Goal: Task Accomplishment & Management: Use online tool/utility

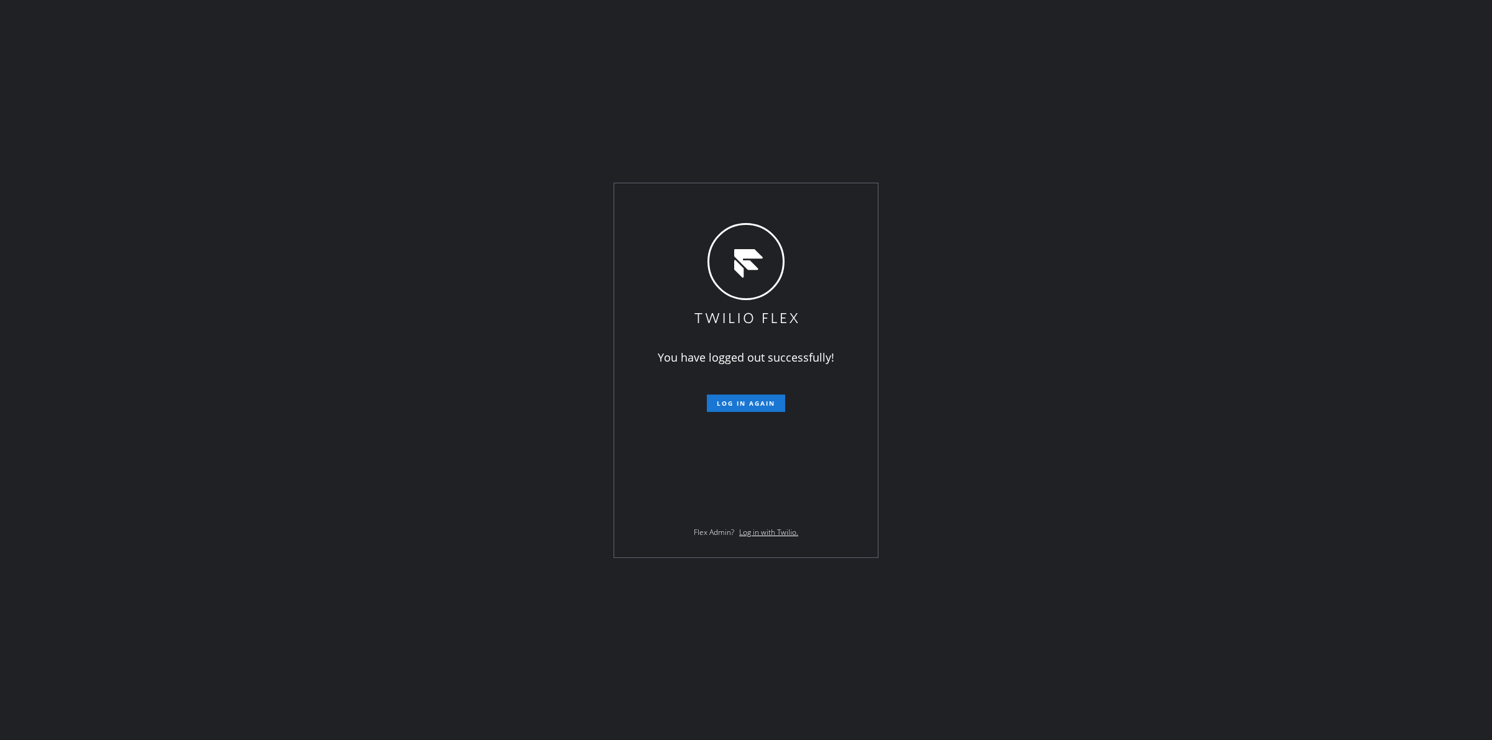
drag, startPoint x: 1349, startPoint y: 122, endPoint x: 1310, endPoint y: 48, distance: 83.7
click at [1349, 122] on div "You have logged out successfully! Log in again Flex Admin? Log in with Twilio." at bounding box center [746, 370] width 1492 height 740
drag, startPoint x: 746, startPoint y: 387, endPoint x: 743, endPoint y: 396, distance: 9.1
click at [746, 389] on form "Log in again" at bounding box center [746, 398] width 216 height 27
click at [743, 397] on button "Log in again" at bounding box center [746, 403] width 78 height 17
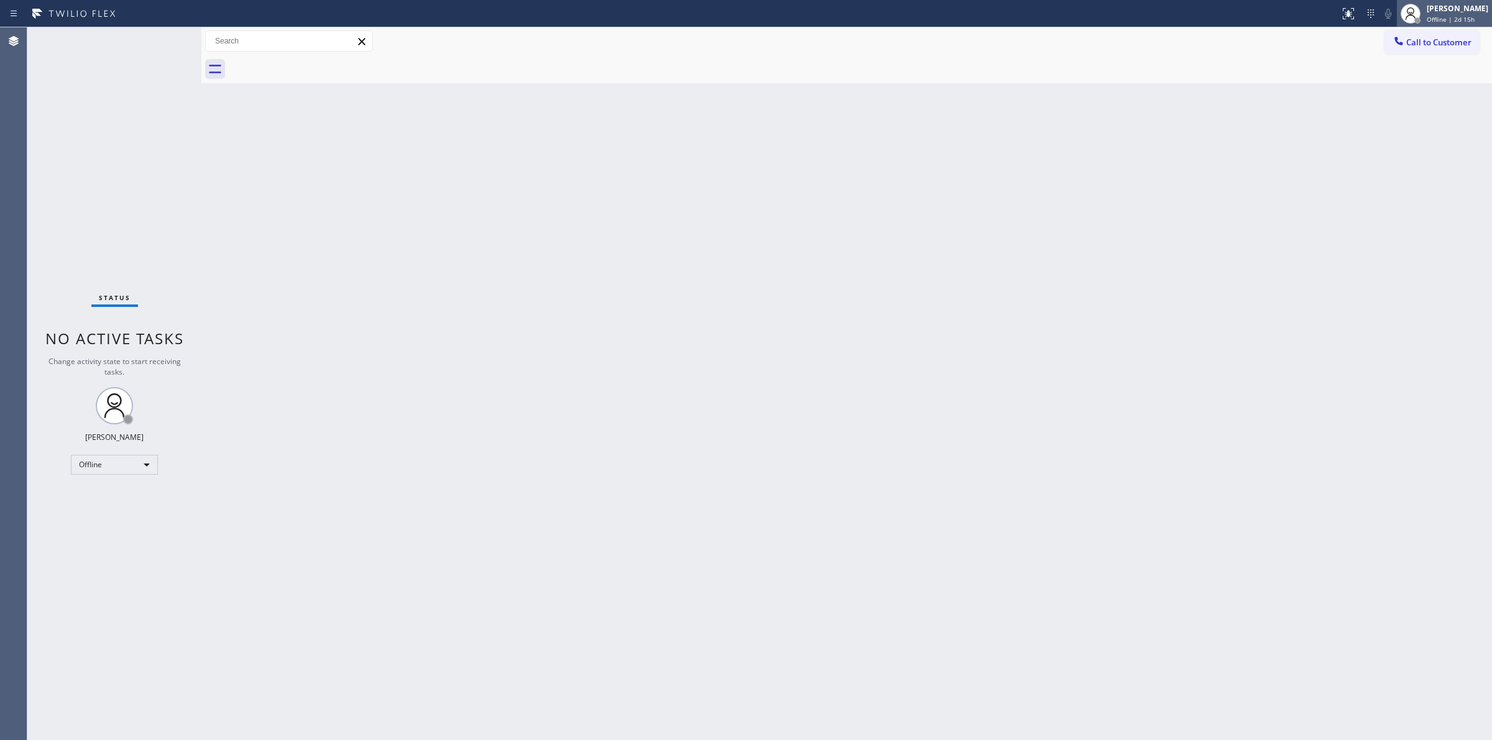
click at [1459, 23] on div "[PERSON_NAME] Offline | 2d 15h" at bounding box center [1458, 13] width 68 height 22
click at [1405, 85] on button "Unavailable" at bounding box center [1429, 82] width 124 height 16
click at [1449, 501] on div "Back to Dashboard Change Sender ID Customers Technicians Select a contact Outbo…" at bounding box center [846, 383] width 1290 height 713
click at [1455, 11] on div "[PERSON_NAME]" at bounding box center [1458, 8] width 62 height 11
click at [1412, 85] on button "Unavailable" at bounding box center [1429, 82] width 124 height 16
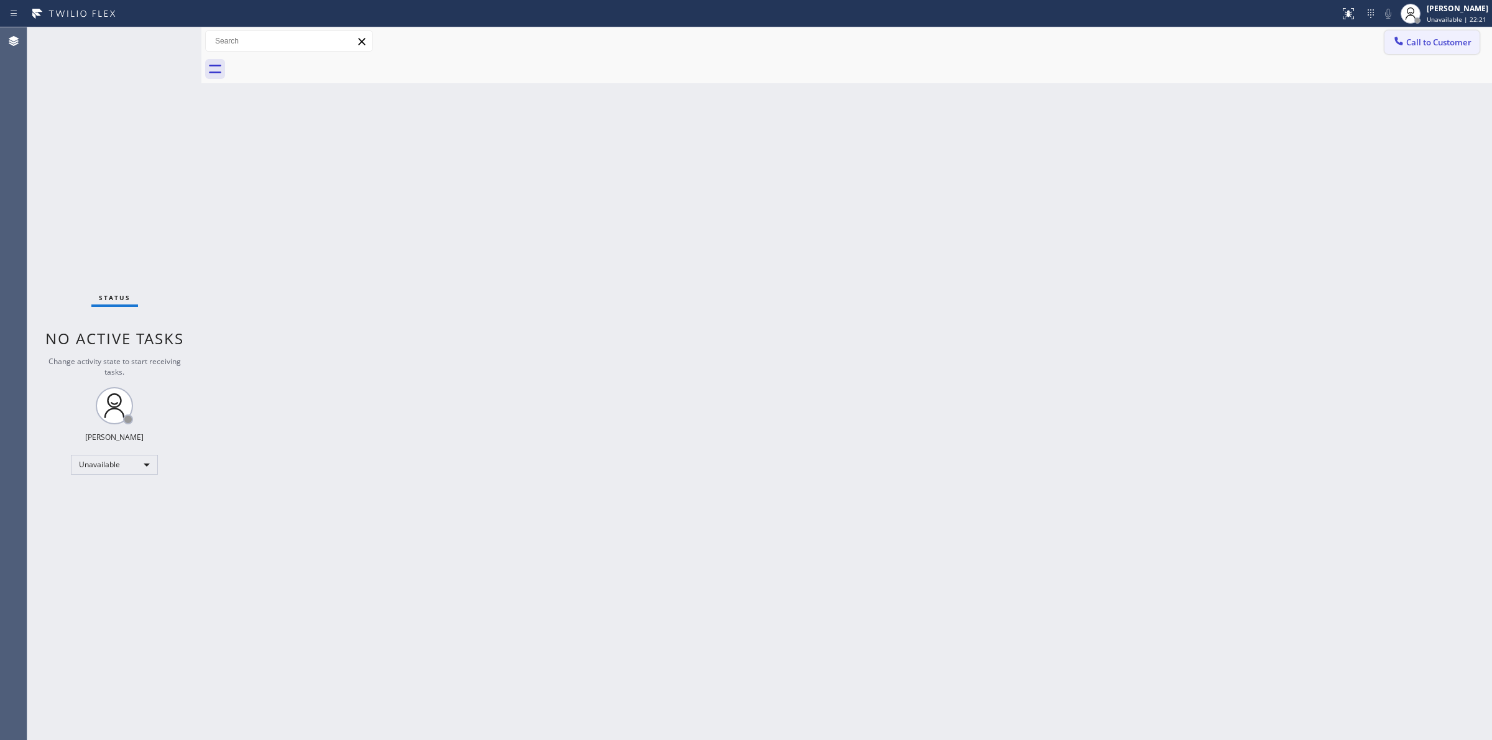
click at [1399, 44] on icon at bounding box center [1398, 41] width 8 height 8
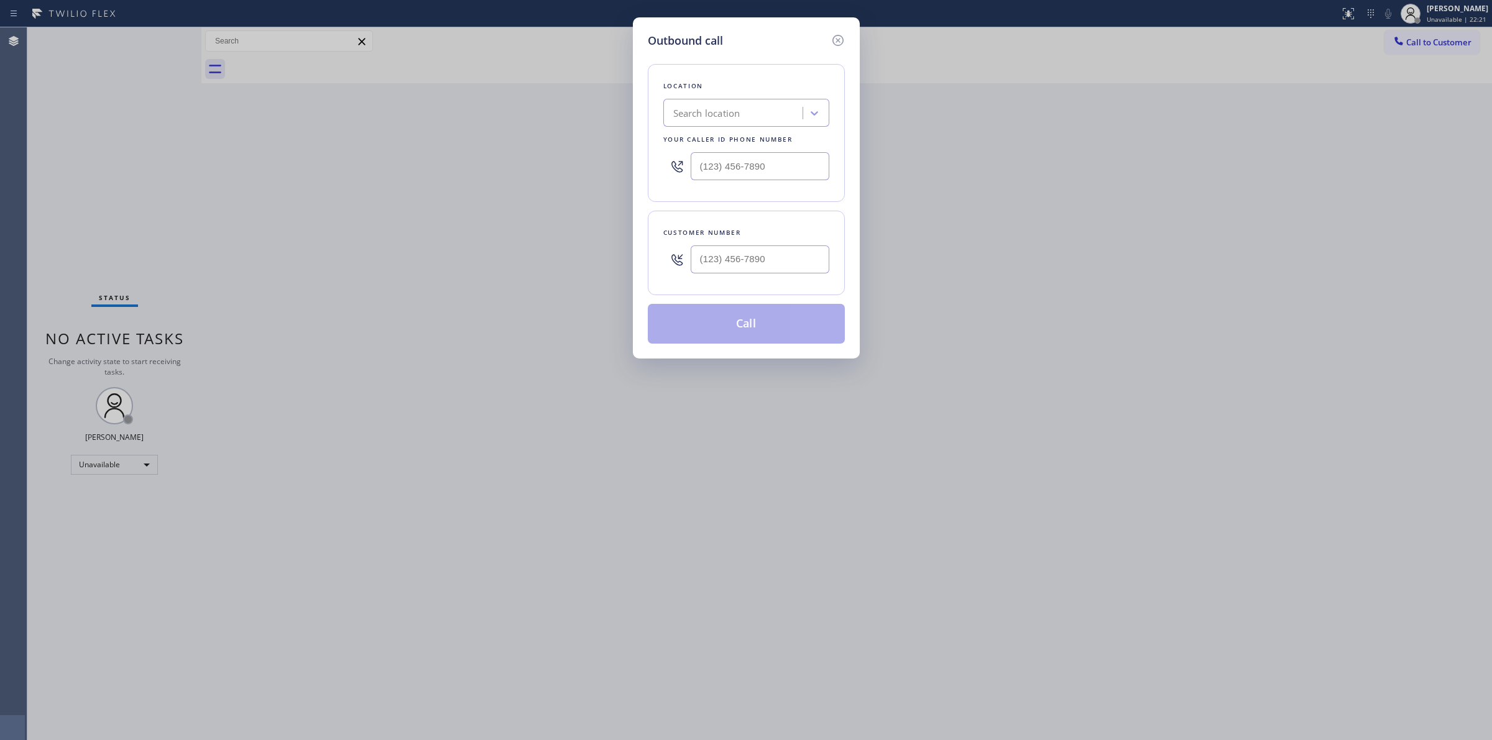
drag, startPoint x: 724, startPoint y: 139, endPoint x: 728, endPoint y: 118, distance: 21.0
click at [724, 134] on div "Your caller id phone number" at bounding box center [746, 139] width 166 height 13
paste input "Flushing Heating and Air Conditioning"
type input "Flushing Heating and Air Conditioning"
click at [738, 141] on div "Flushing Heating and Air Conditioning" at bounding box center [746, 145] width 166 height 35
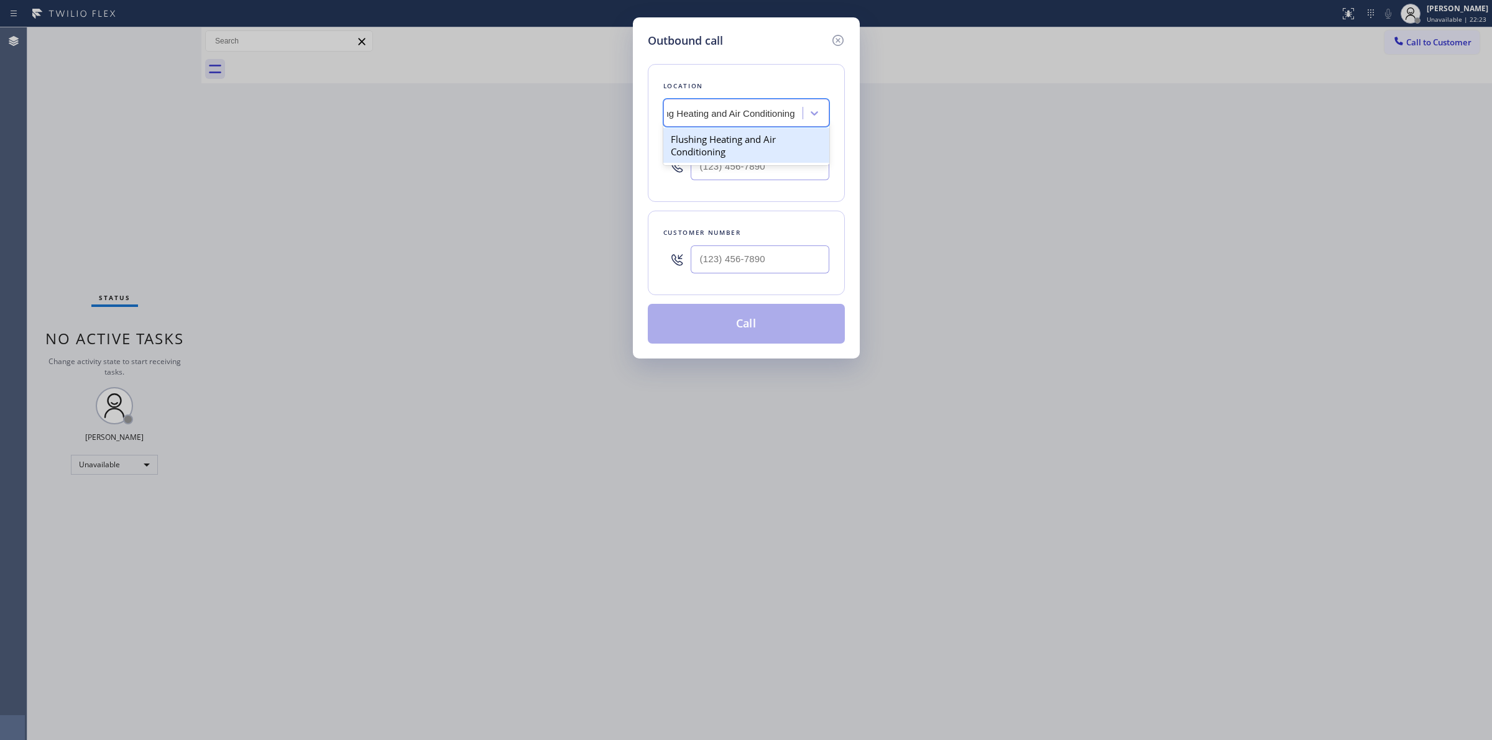
type input "[PHONE_NUMBER]"
click at [754, 162] on input "[PHONE_NUMBER]" at bounding box center [760, 166] width 139 height 28
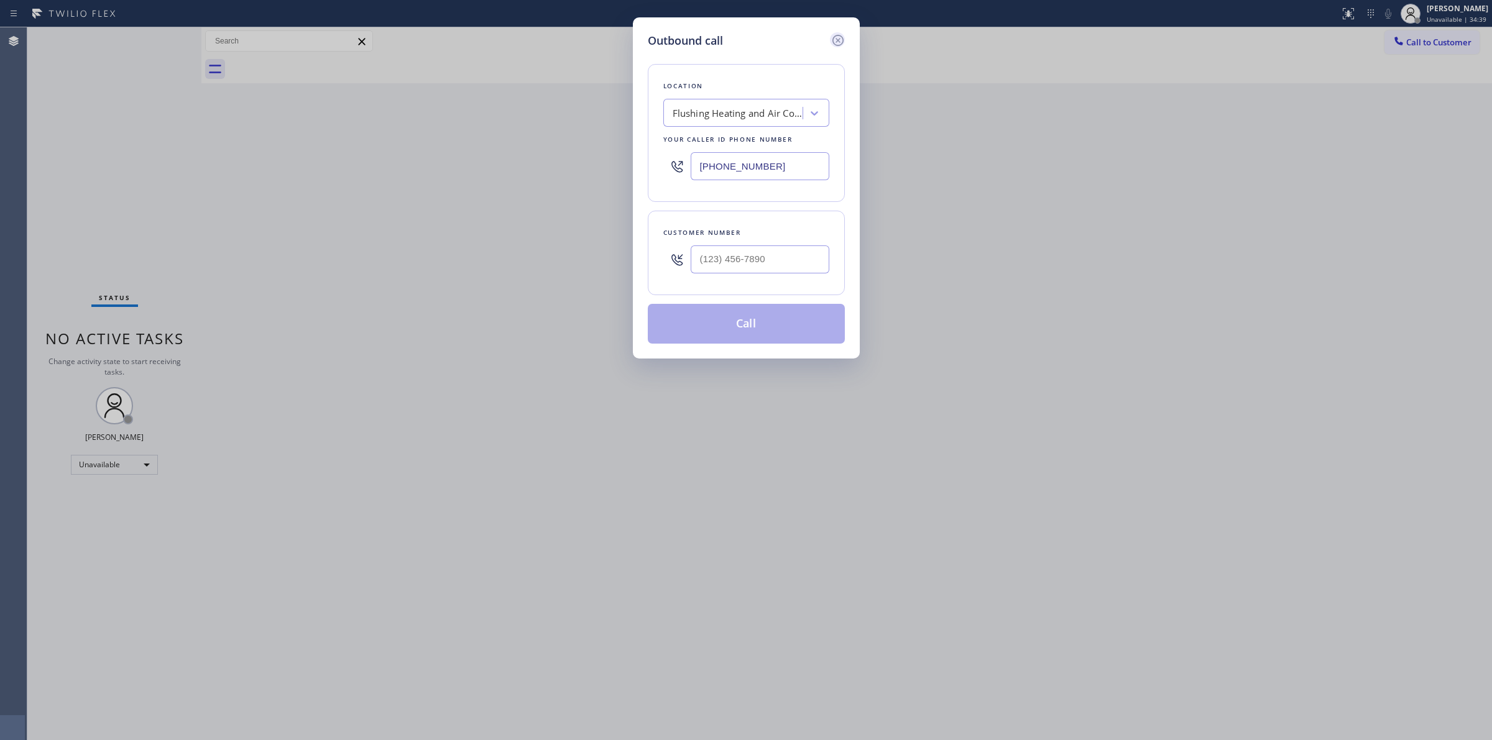
click at [837, 36] on icon at bounding box center [837, 40] width 15 height 15
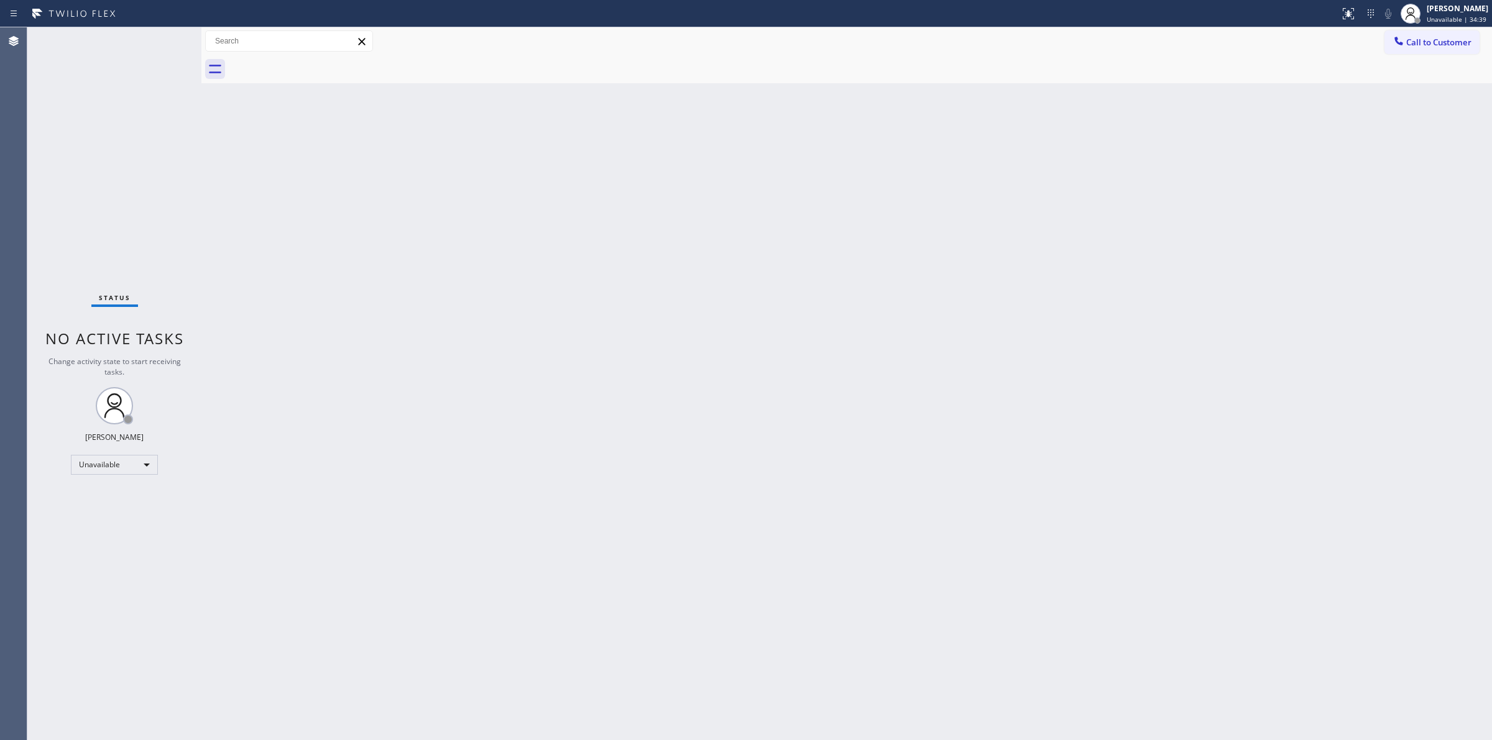
click at [1094, 94] on div "Back to Dashboard Change Sender ID Customers Technicians Select a contact Outbo…" at bounding box center [846, 383] width 1290 height 713
